Goal: Task Accomplishment & Management: Manage account settings

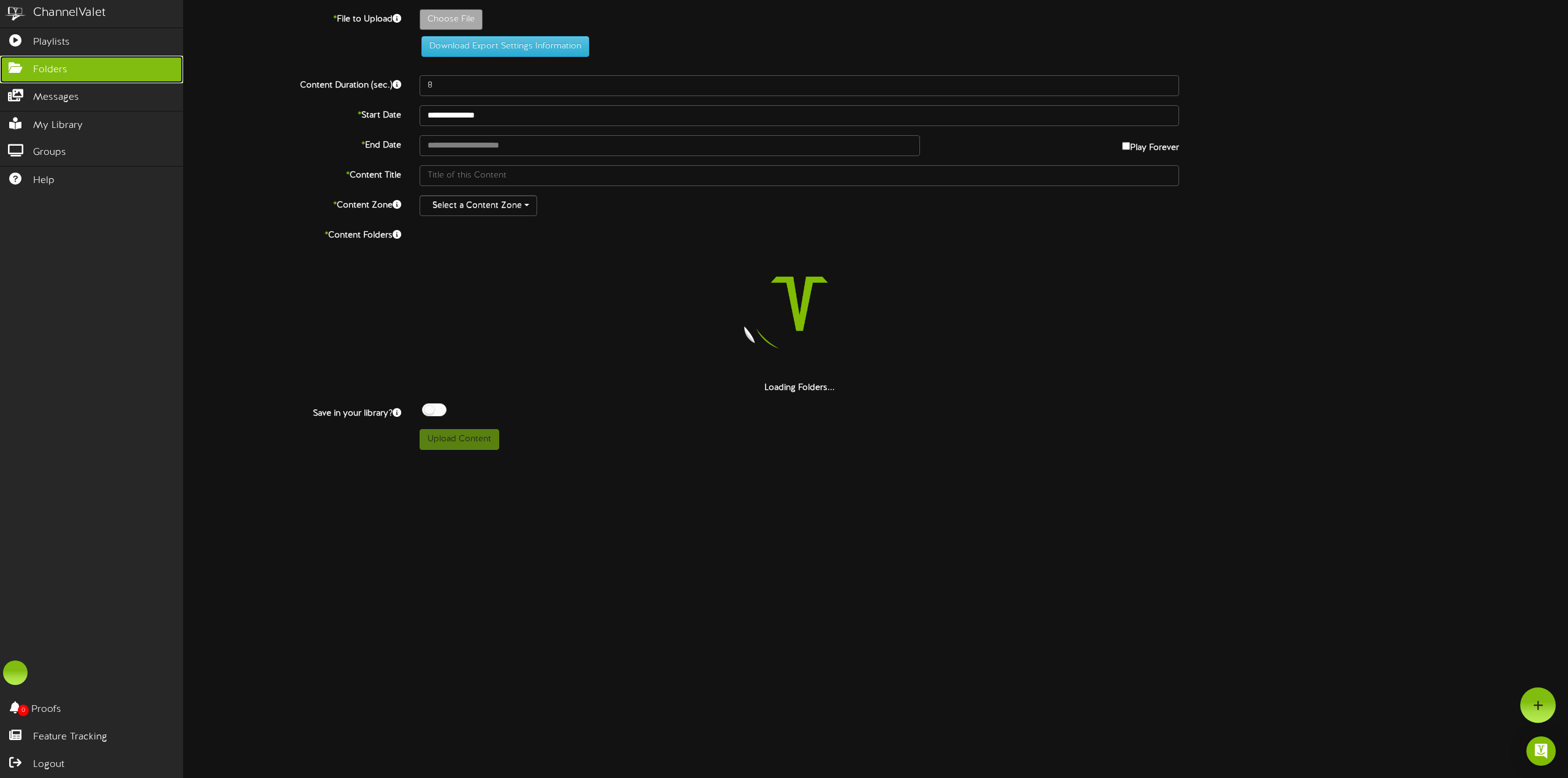
click at [17, 78] on link "Folders" at bounding box center [92, 69] width 183 height 28
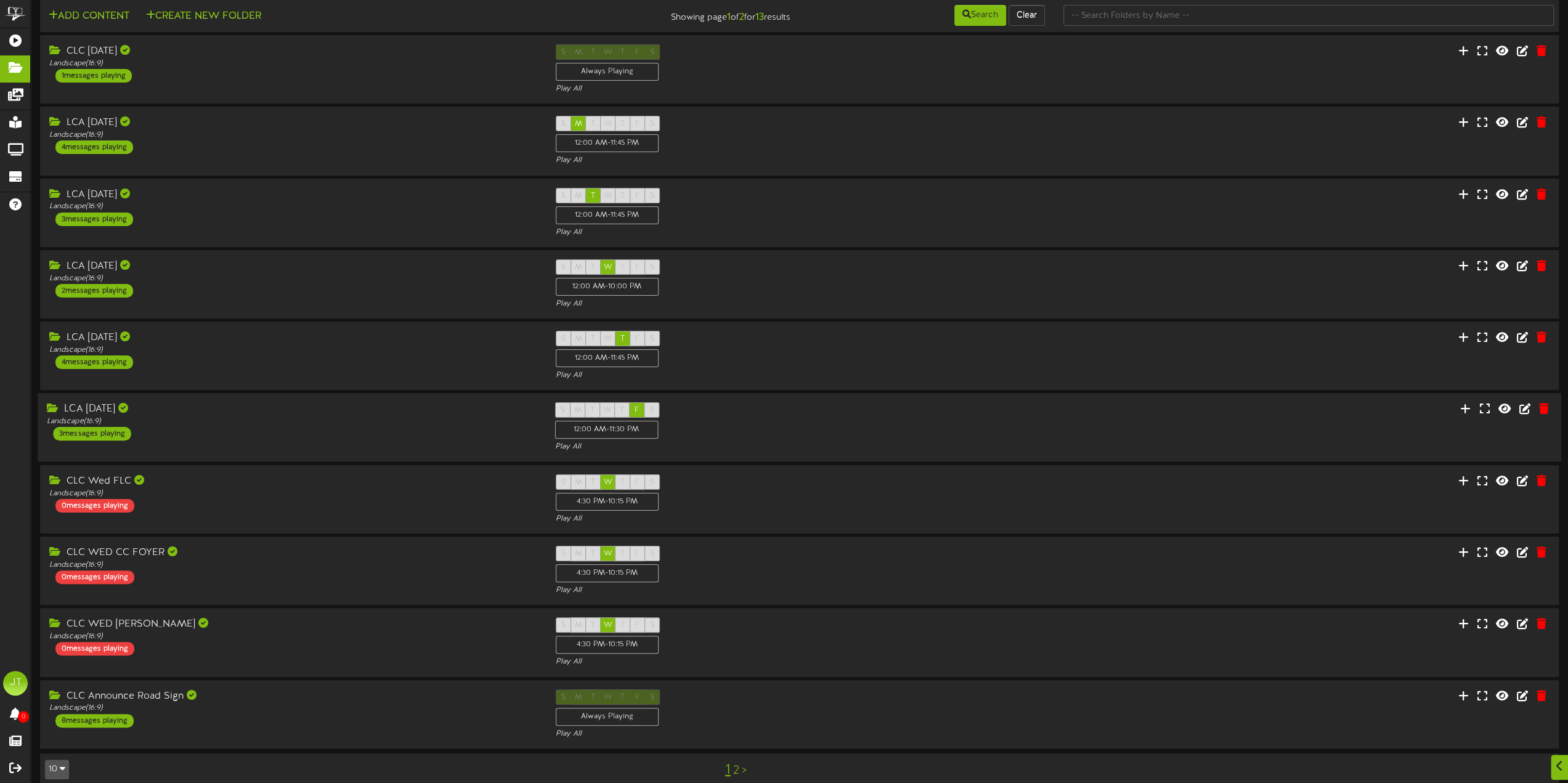
scroll to position [31, 0]
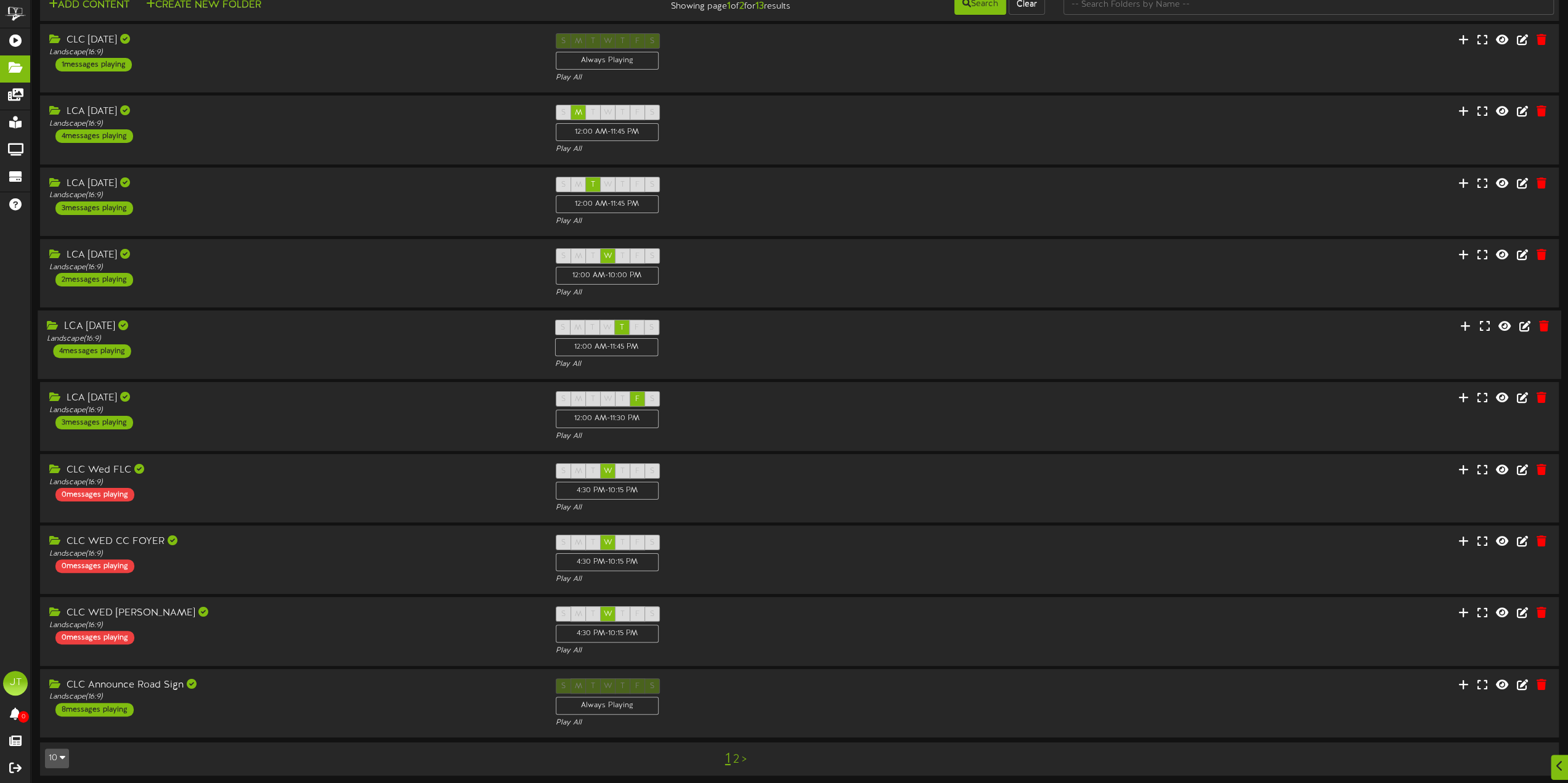
click at [229, 320] on div "LCA [DATE]" at bounding box center [292, 326] width 489 height 14
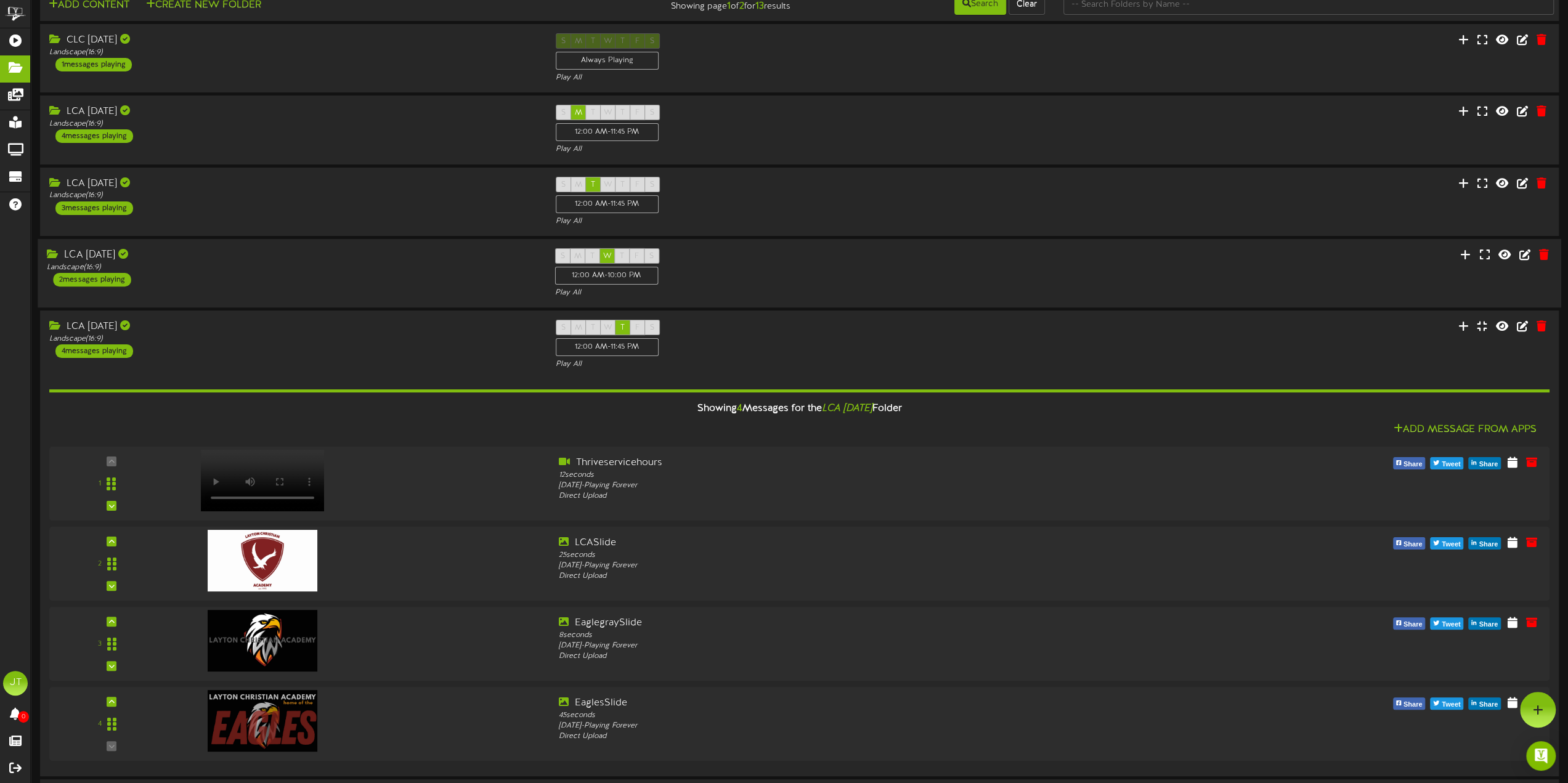
click at [192, 252] on div "LCA [DATE]" at bounding box center [292, 255] width 489 height 14
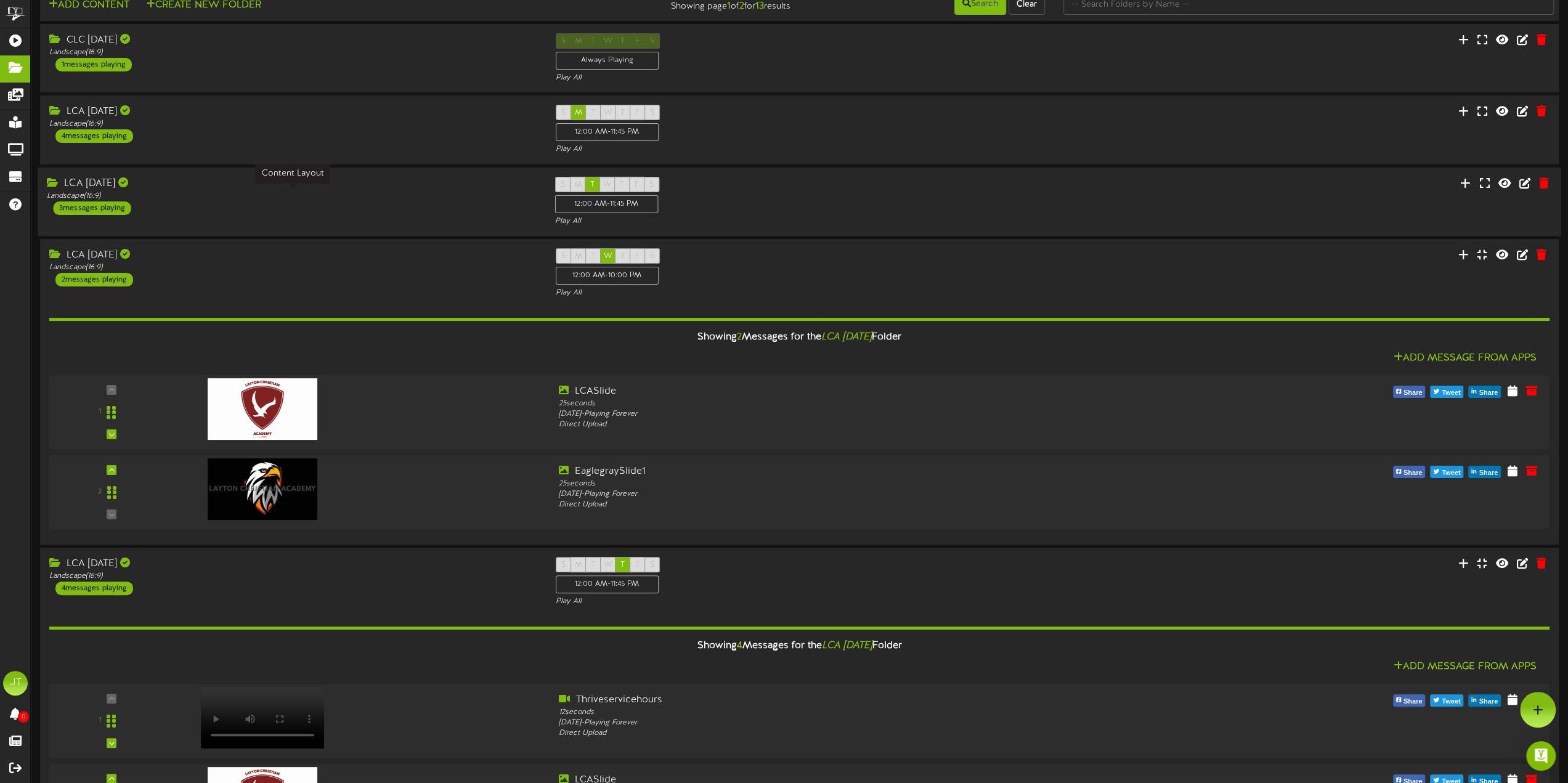
click at [211, 192] on div "Landscape ( 16:9 )" at bounding box center [292, 195] width 489 height 11
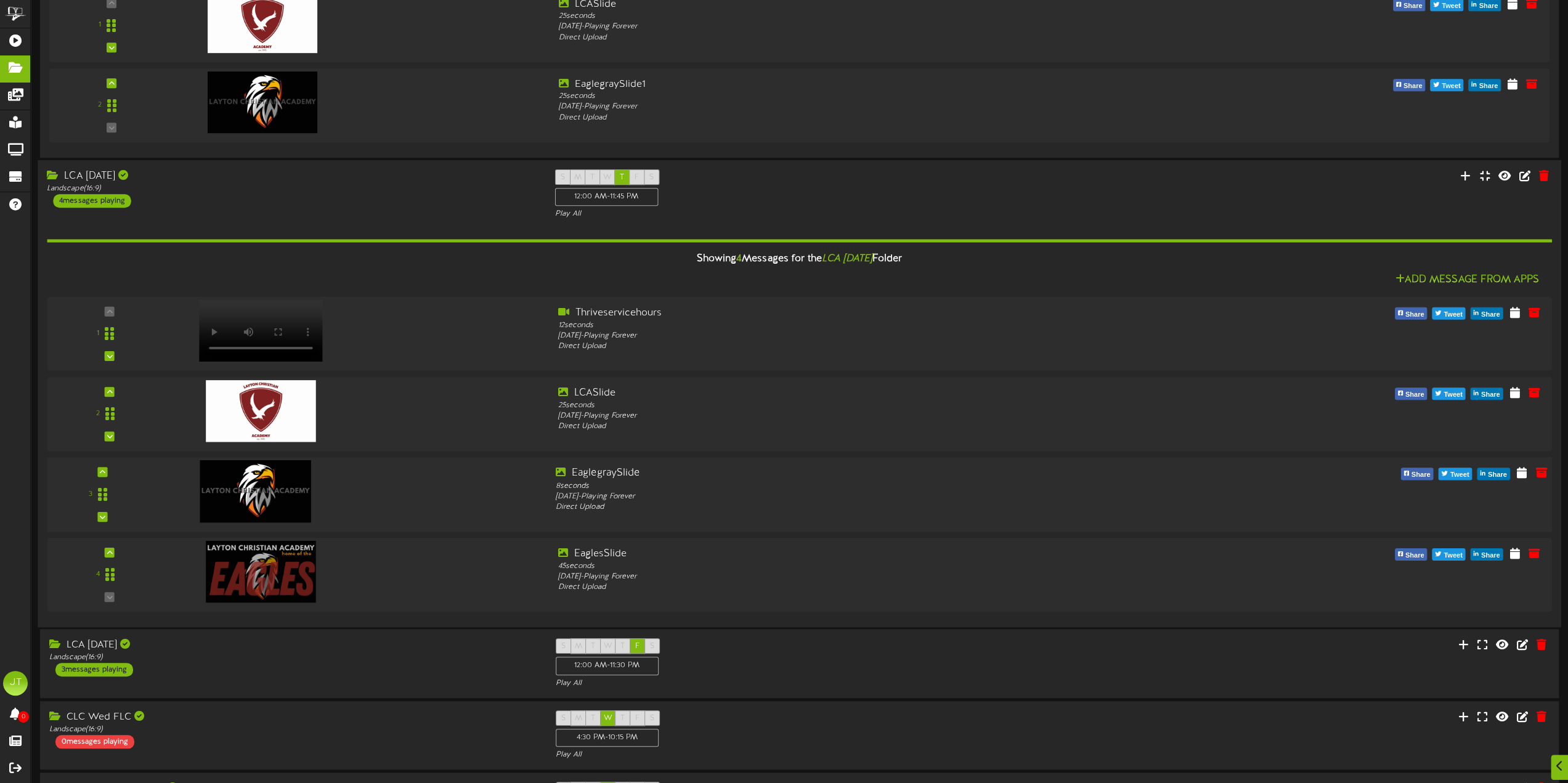
scroll to position [983, 0]
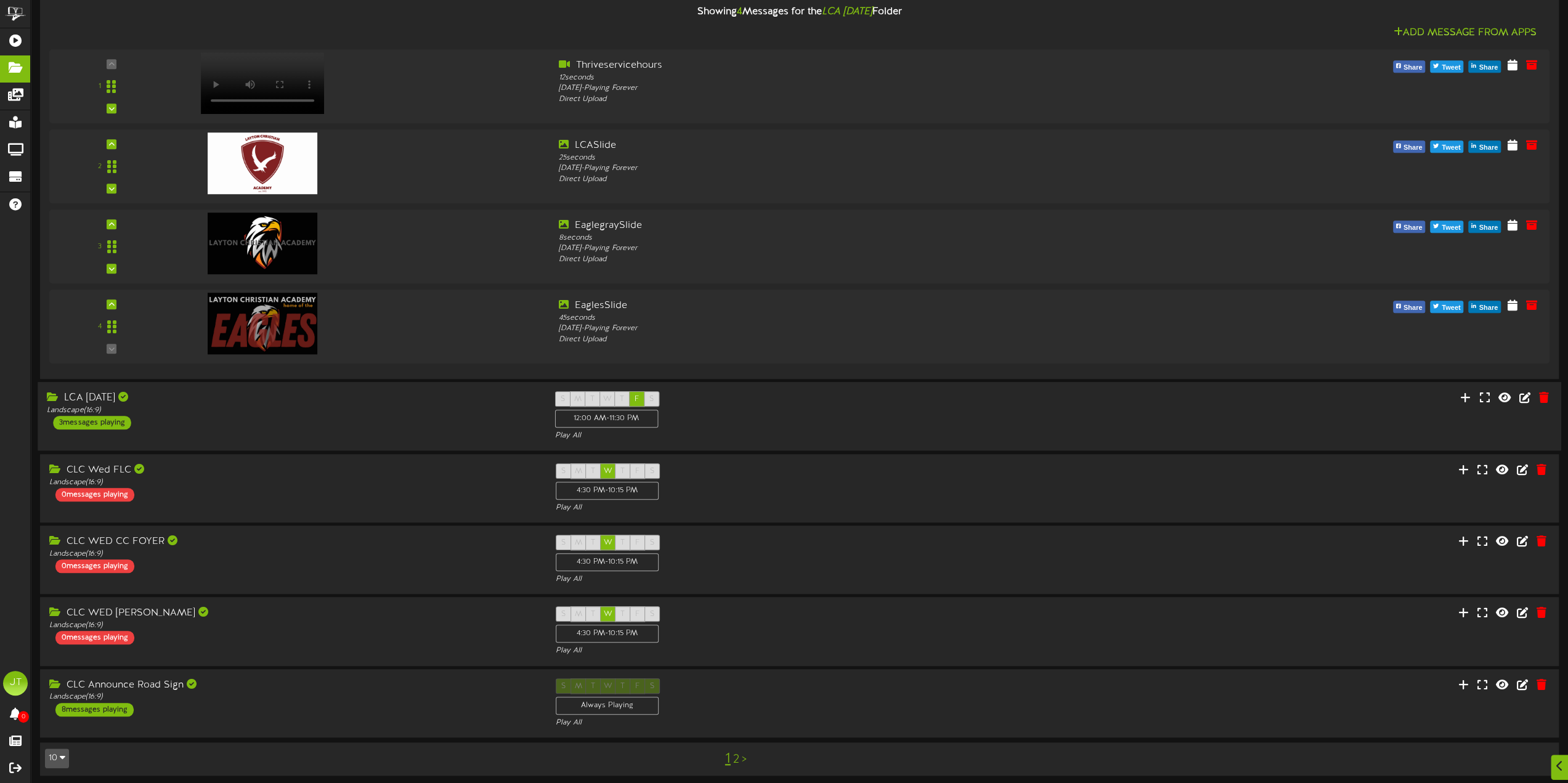
click at [270, 415] on div "LCA [DATE] Landscape ( 16:9 ) 3 messages playing" at bounding box center [291, 411] width 508 height 38
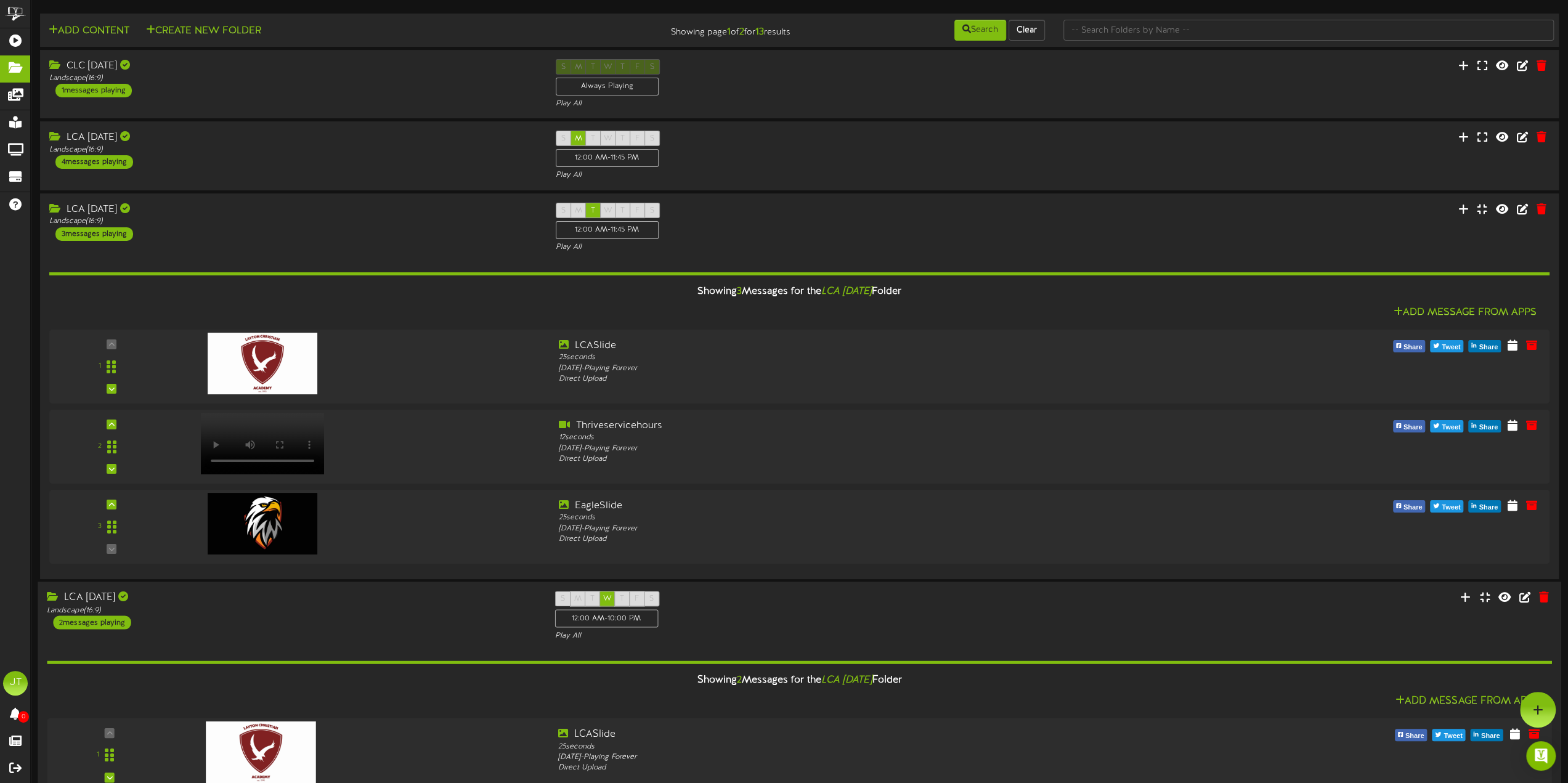
scroll to position [0, 0]
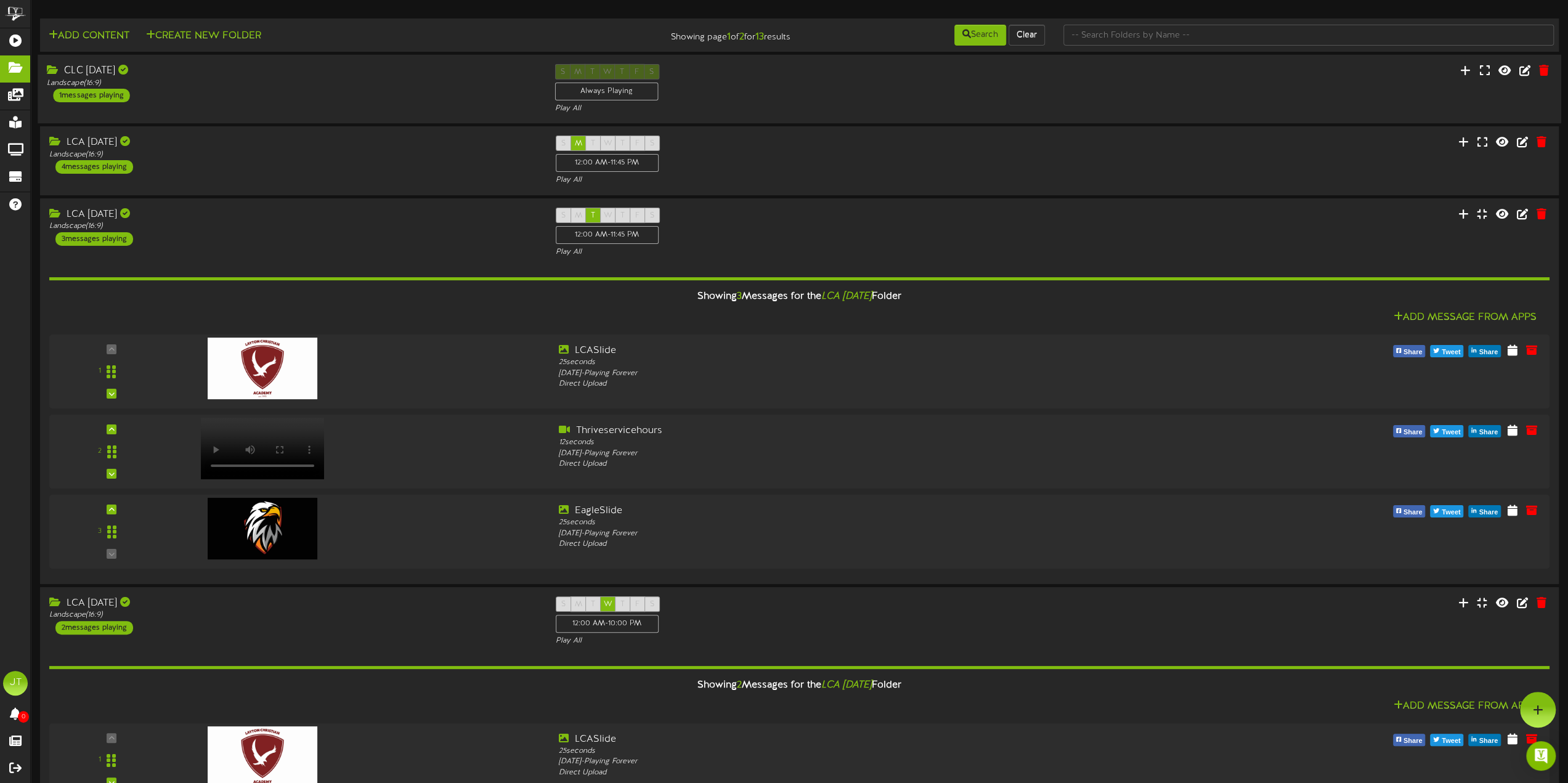
click at [211, 96] on div "CLC [DATE] Landscape ( 16:9 ) 1 messages playing" at bounding box center [291, 83] width 508 height 38
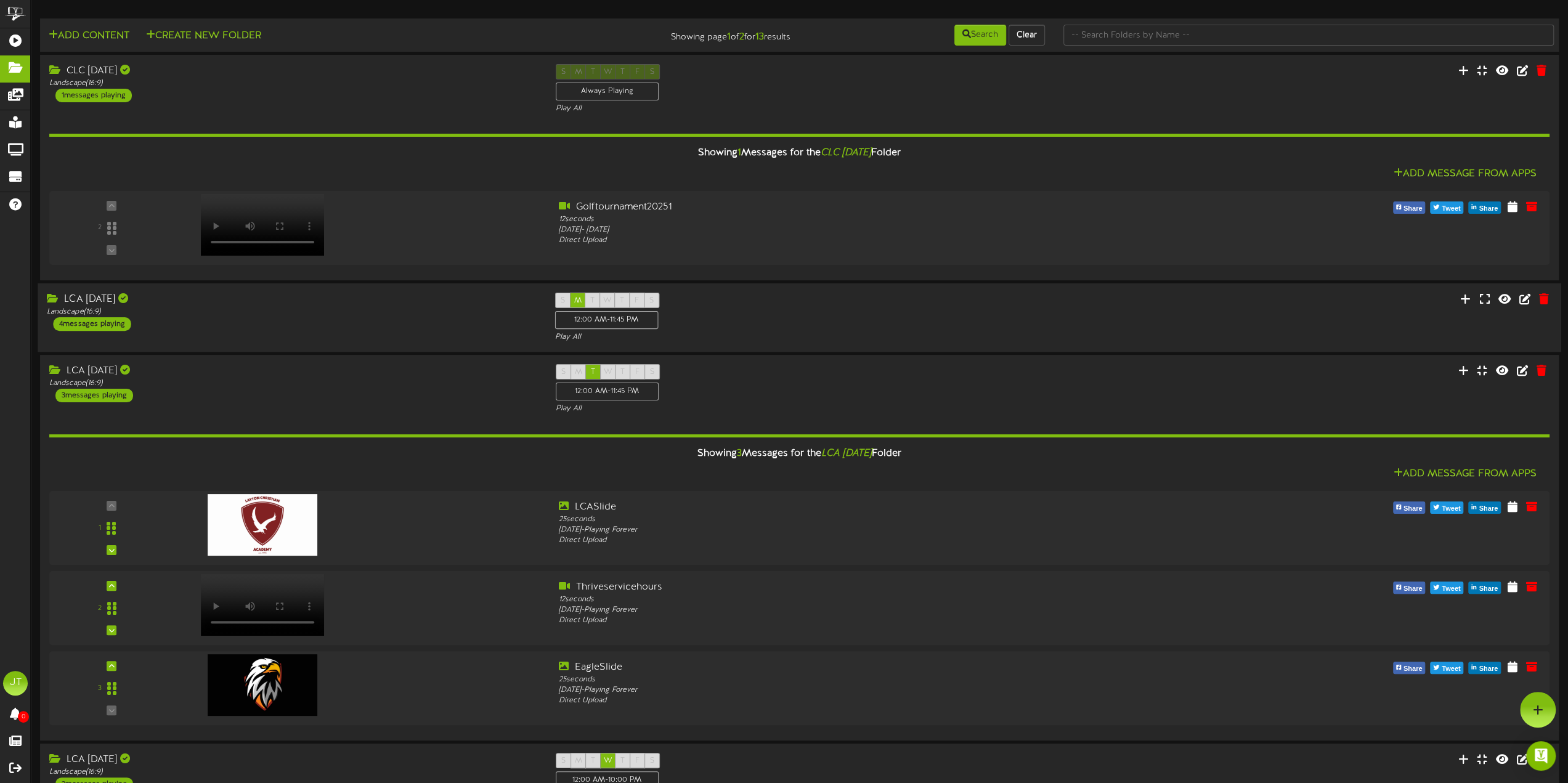
click at [235, 330] on div "LCA [DATE] Landscape ( 16:9 ) 4 messages playing S M T W T F S 12:00 AM - 11:45…" at bounding box center [798, 318] width 1523 height 51
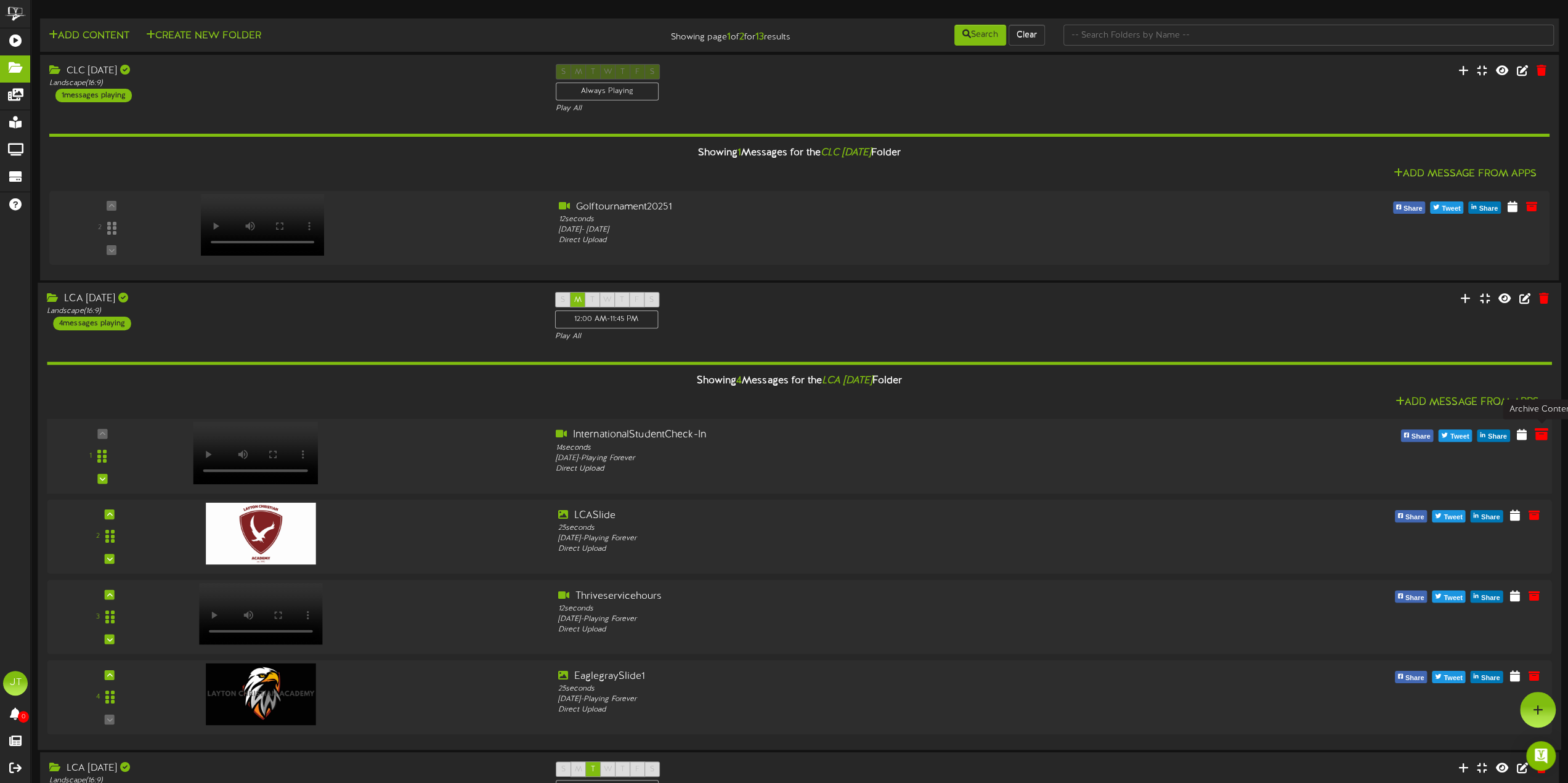
click at [1546, 436] on icon at bounding box center [1542, 435] width 13 height 13
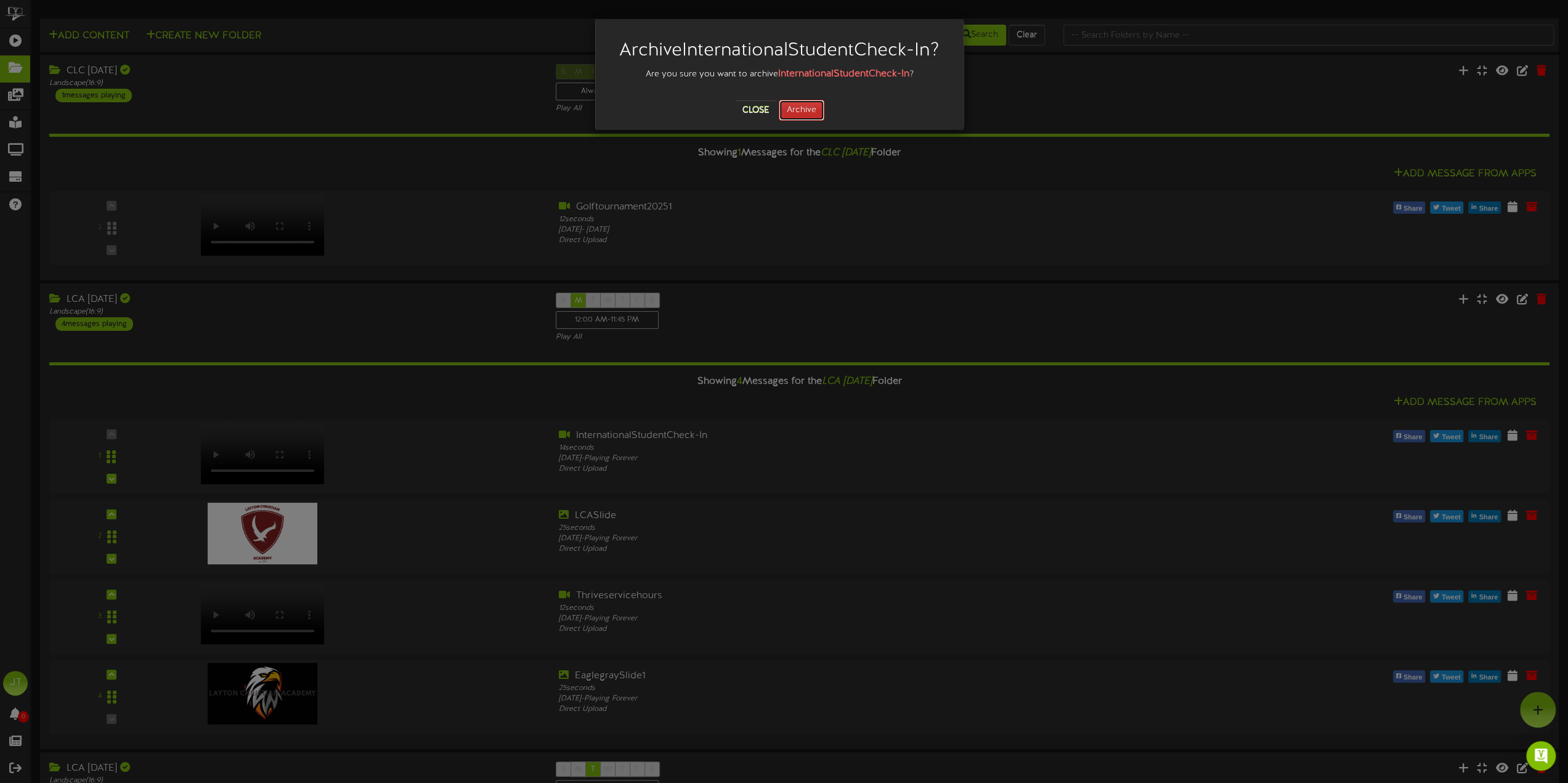
click at [792, 111] on button "Archive" at bounding box center [802, 110] width 46 height 21
